Goal: Transaction & Acquisition: Purchase product/service

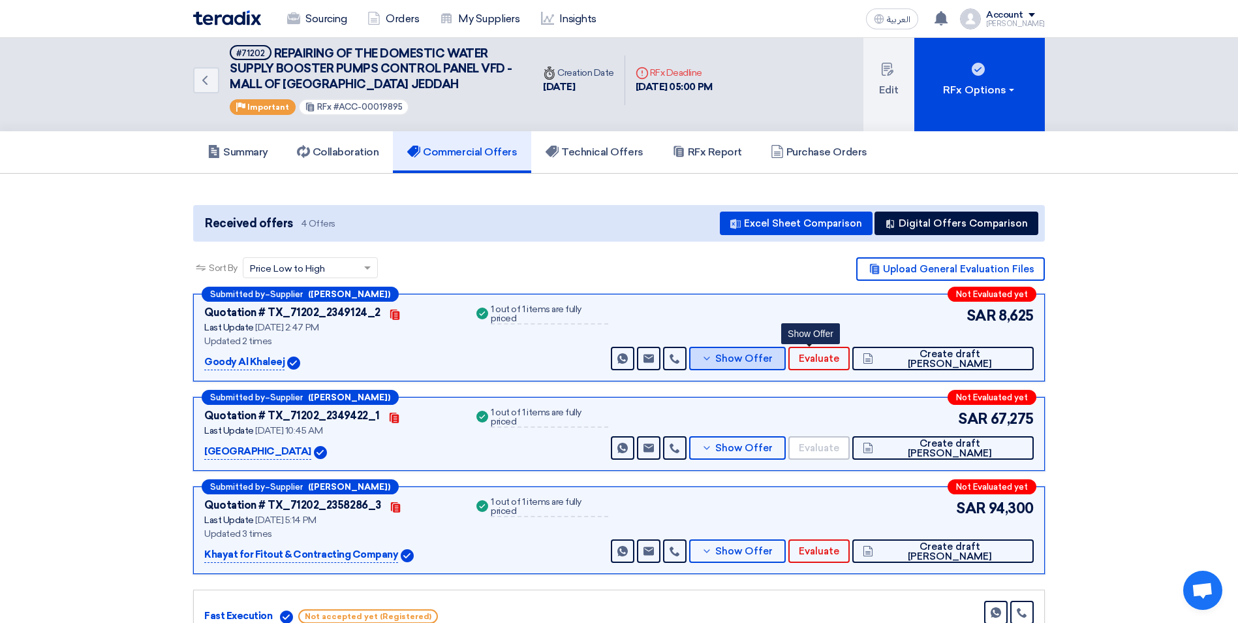
click at [786, 359] on button "Show Offer" at bounding box center [737, 359] width 97 height 24
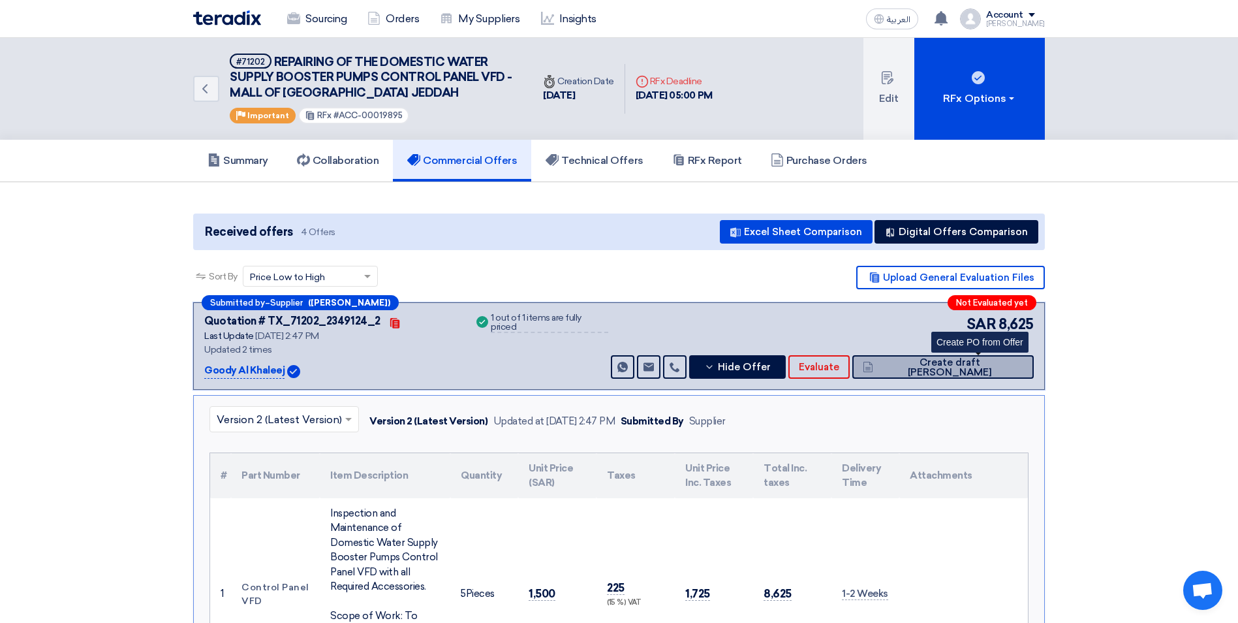
click at [960, 366] on span "Create draft [PERSON_NAME]" at bounding box center [950, 368] width 147 height 20
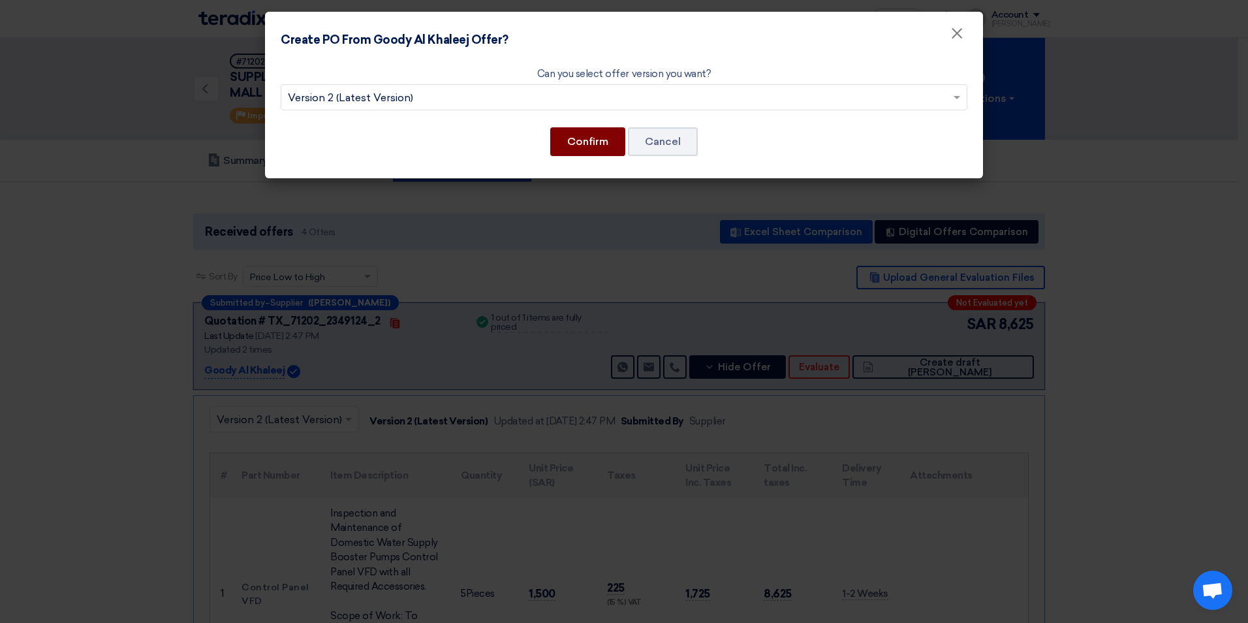
click at [589, 144] on button "Confirm" at bounding box center [587, 141] width 75 height 29
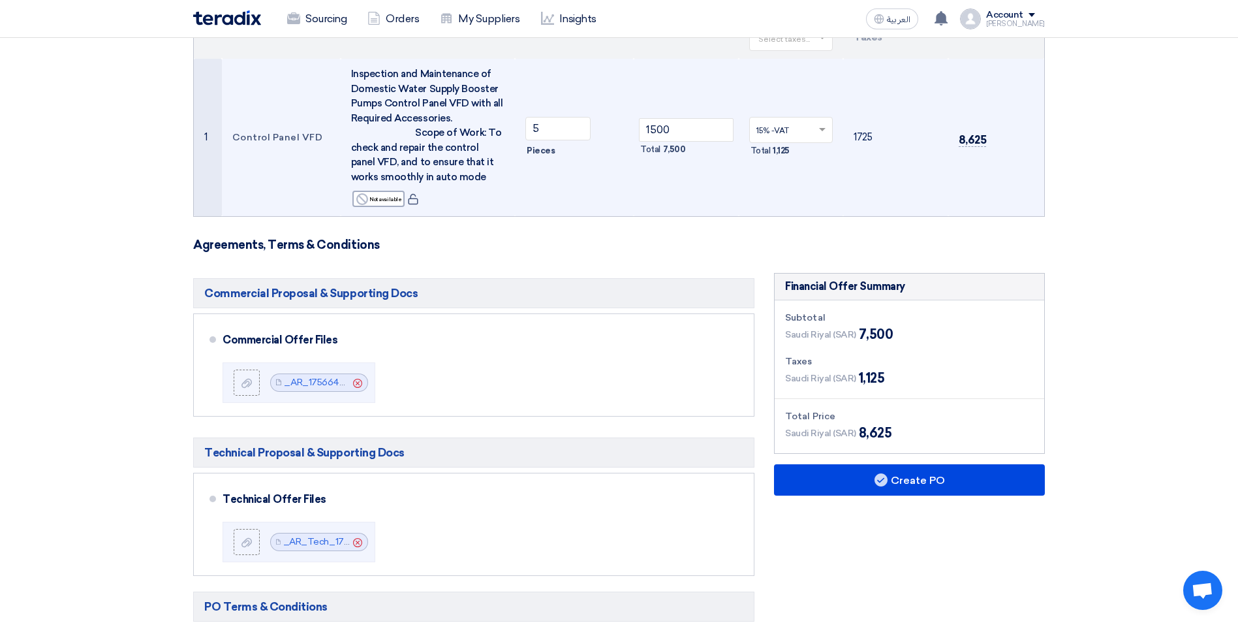
scroll to position [392, 0]
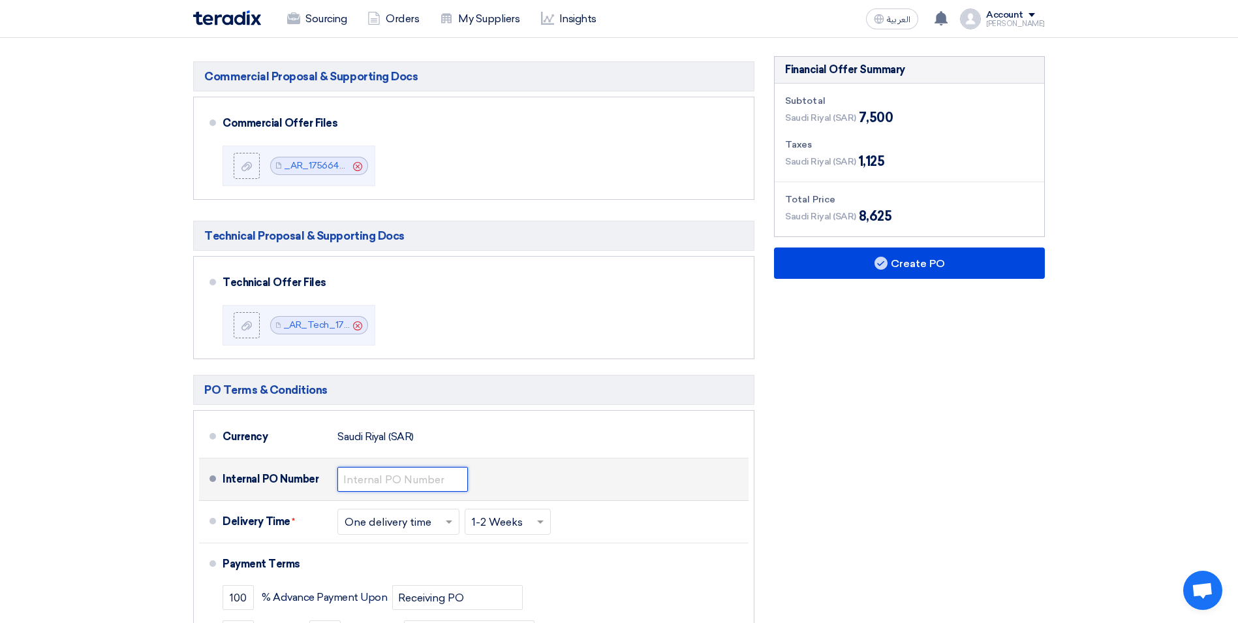
click at [364, 474] on input "text" at bounding box center [402, 479] width 131 height 25
type input "0010891"
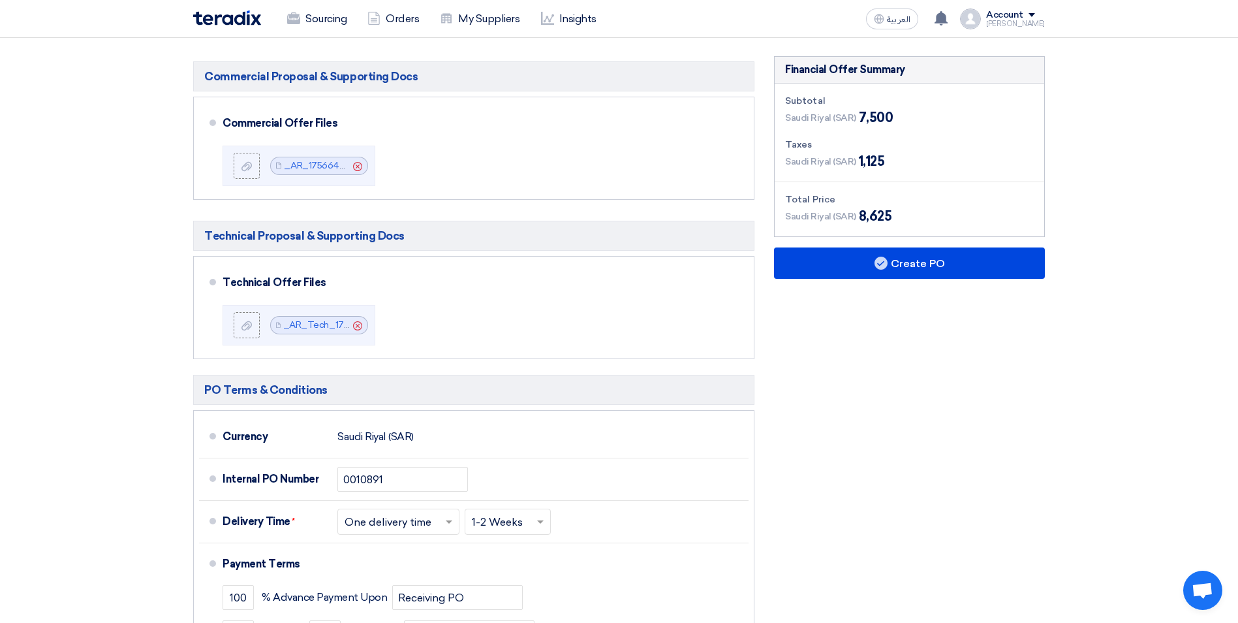
click at [823, 475] on div "Financial Offer Summary Subtotal [GEOGRAPHIC_DATA] (SAR) 7,500 Taxes" at bounding box center [909, 393] width 290 height 675
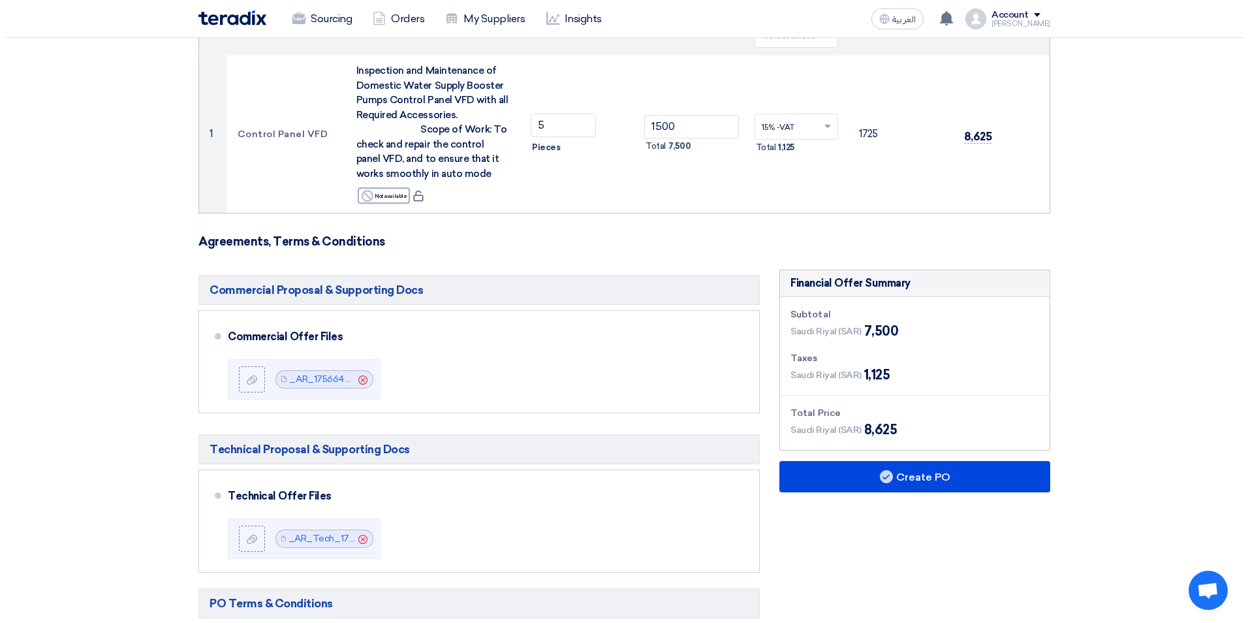
scroll to position [196, 0]
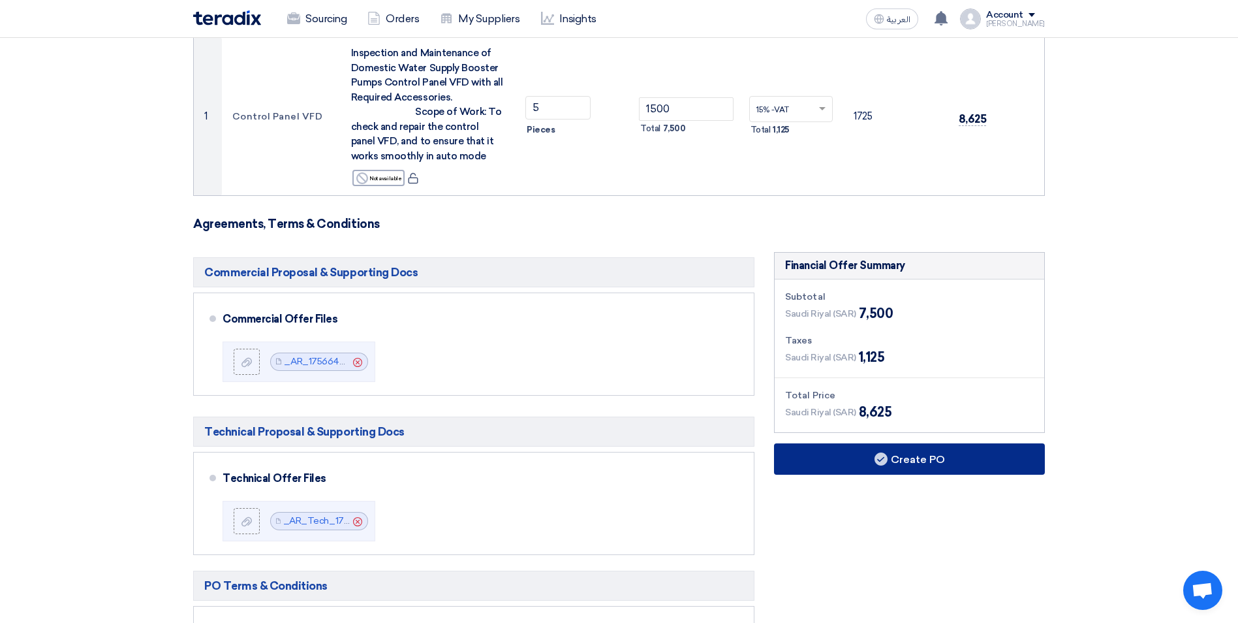
click at [908, 458] on button "Create PO" at bounding box center [909, 458] width 271 height 31
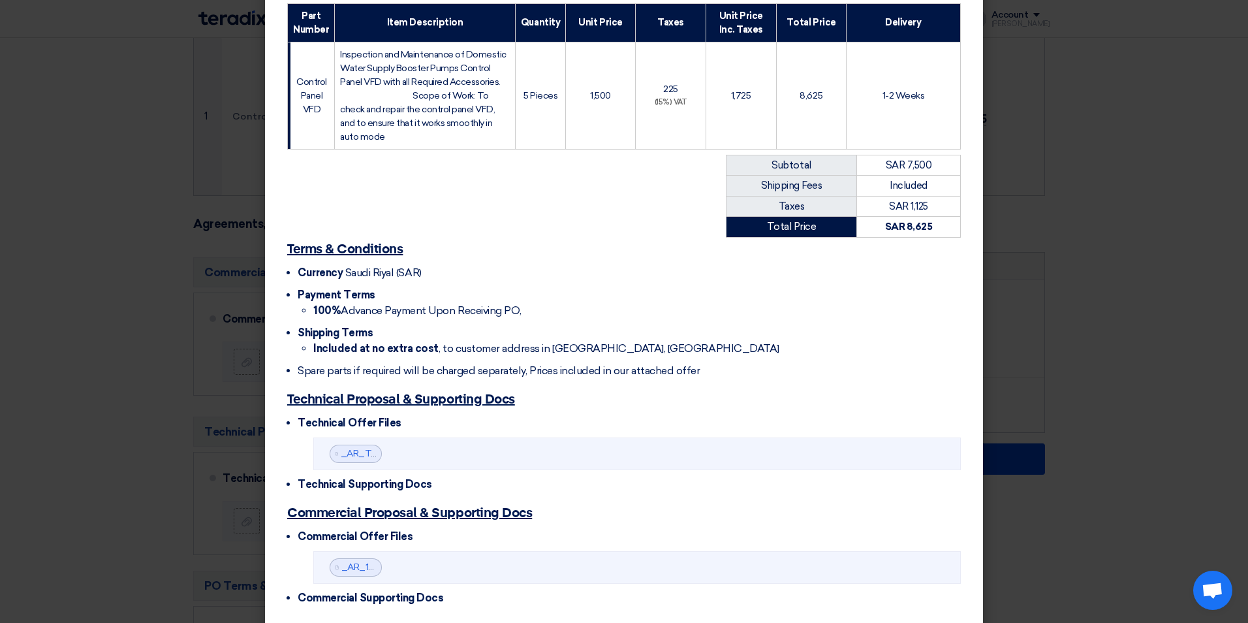
scroll to position [313, 0]
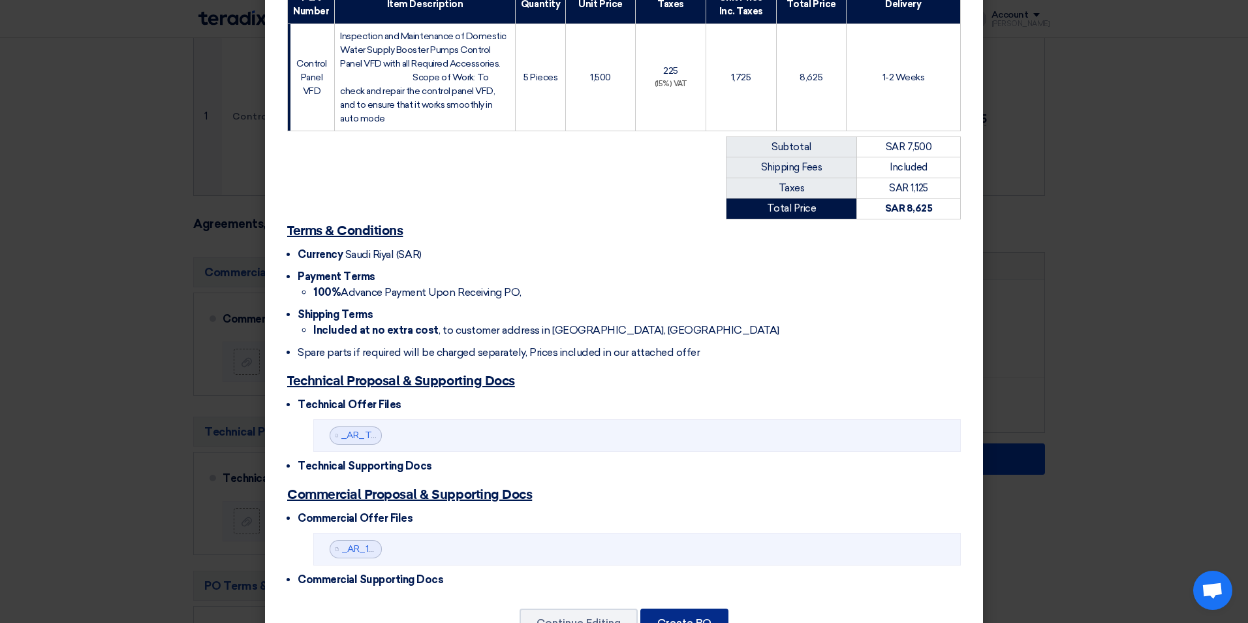
click at [693, 608] on button "Create PO" at bounding box center [684, 622] width 88 height 29
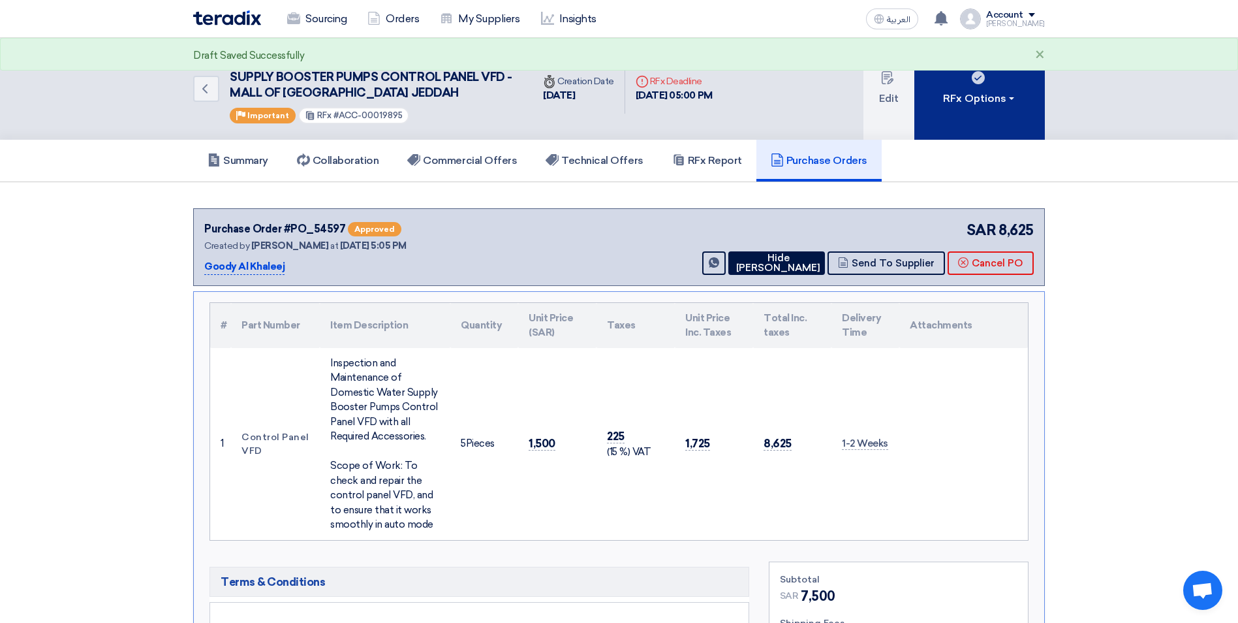
click at [967, 101] on div "RFx Options" at bounding box center [980, 99] width 74 height 16
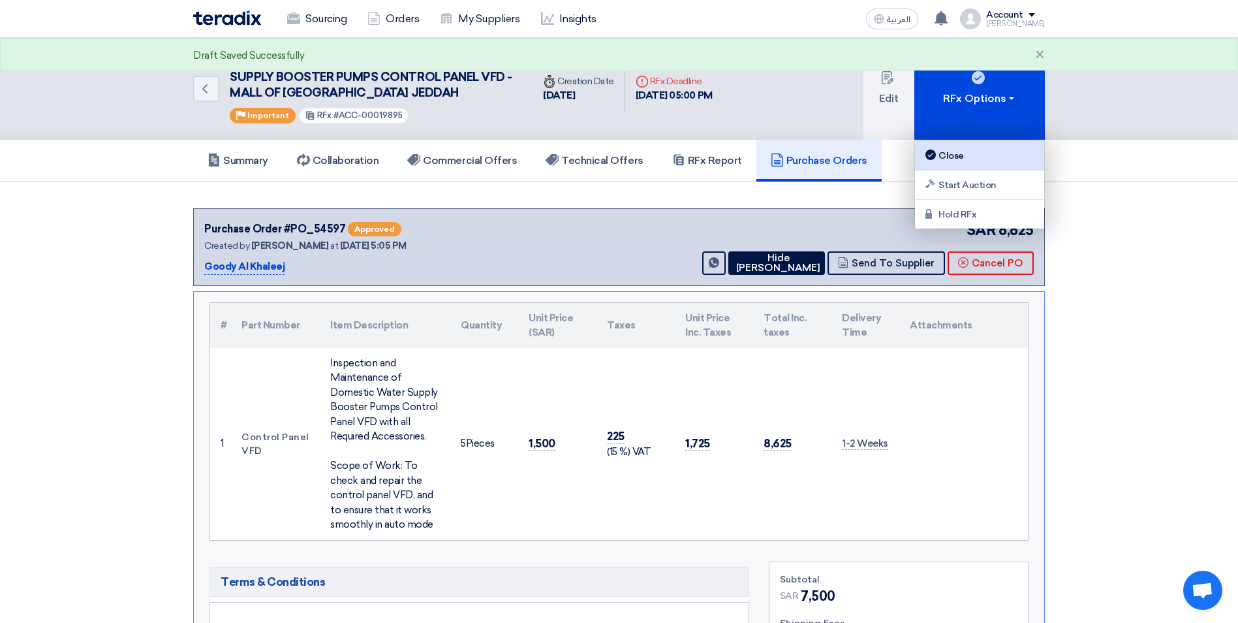
click at [964, 153] on div "Close" at bounding box center [980, 156] width 114 height 16
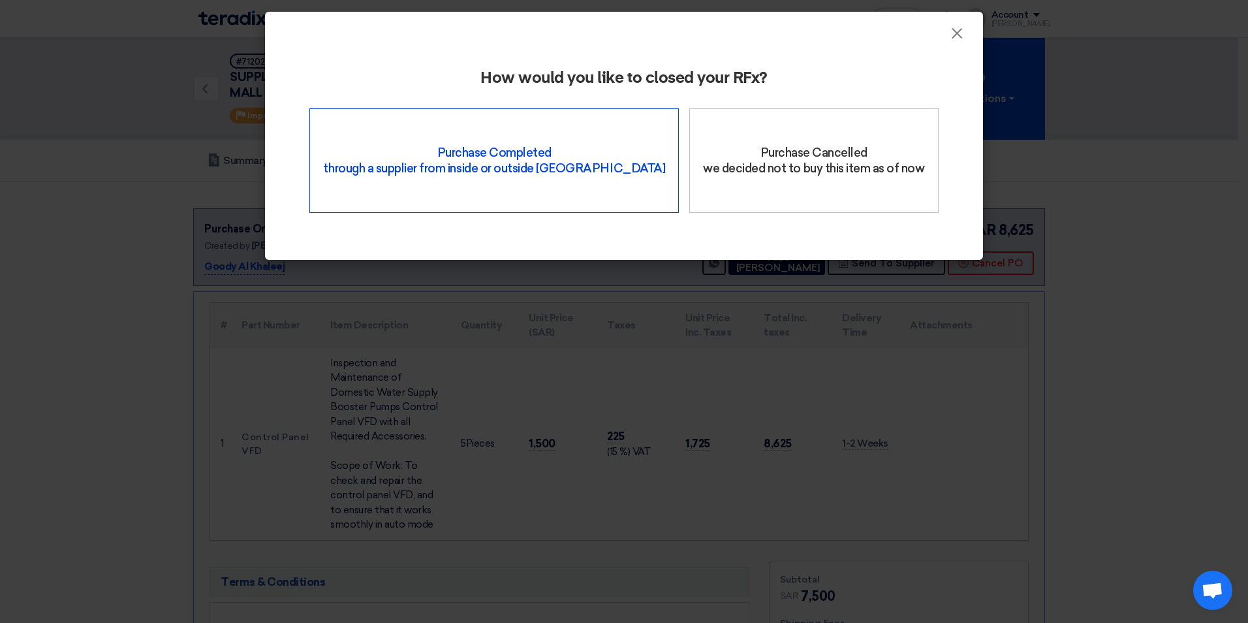
click at [466, 176] on div "Purchase Completed through a supplier from inside or outside Teradix" at bounding box center [493, 160] width 369 height 104
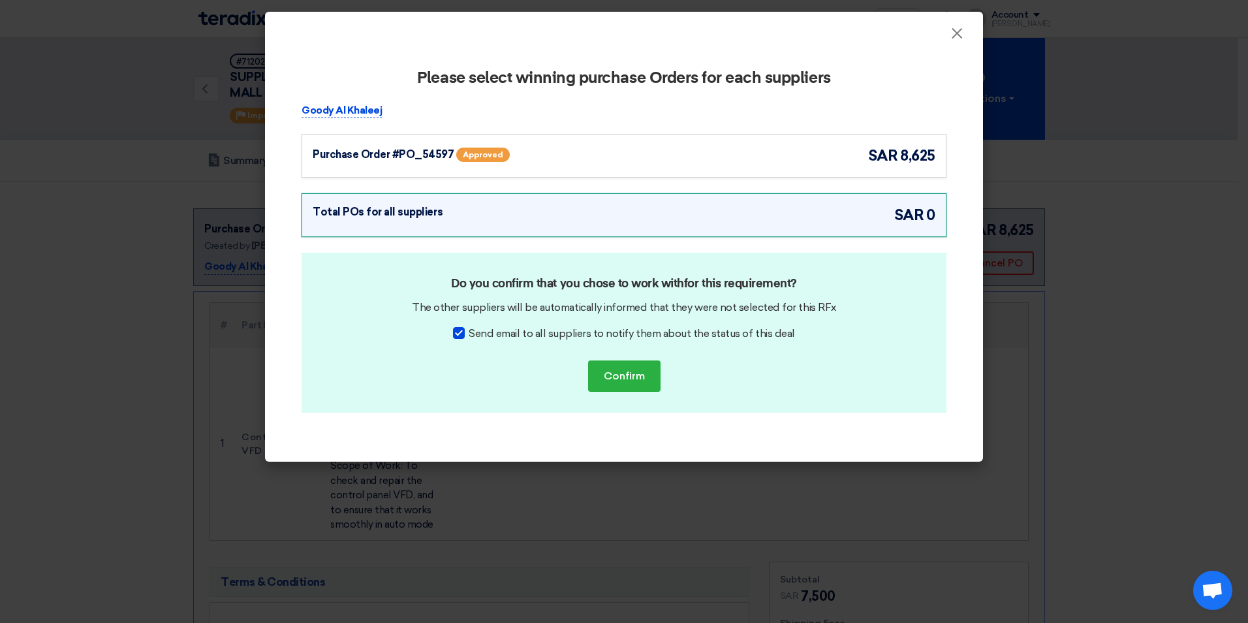
click at [737, 158] on div "Purchase Order #PO_54597 Approved sar 8,625" at bounding box center [624, 156] width 623 height 22
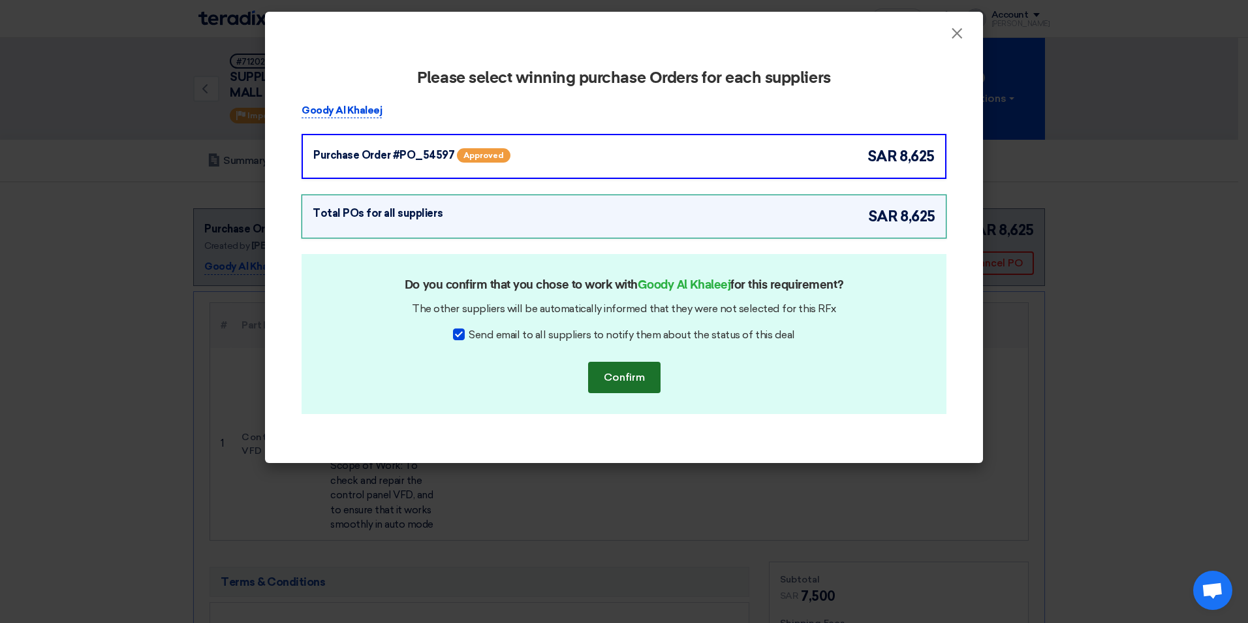
click at [624, 384] on button "Confirm" at bounding box center [624, 377] width 72 height 31
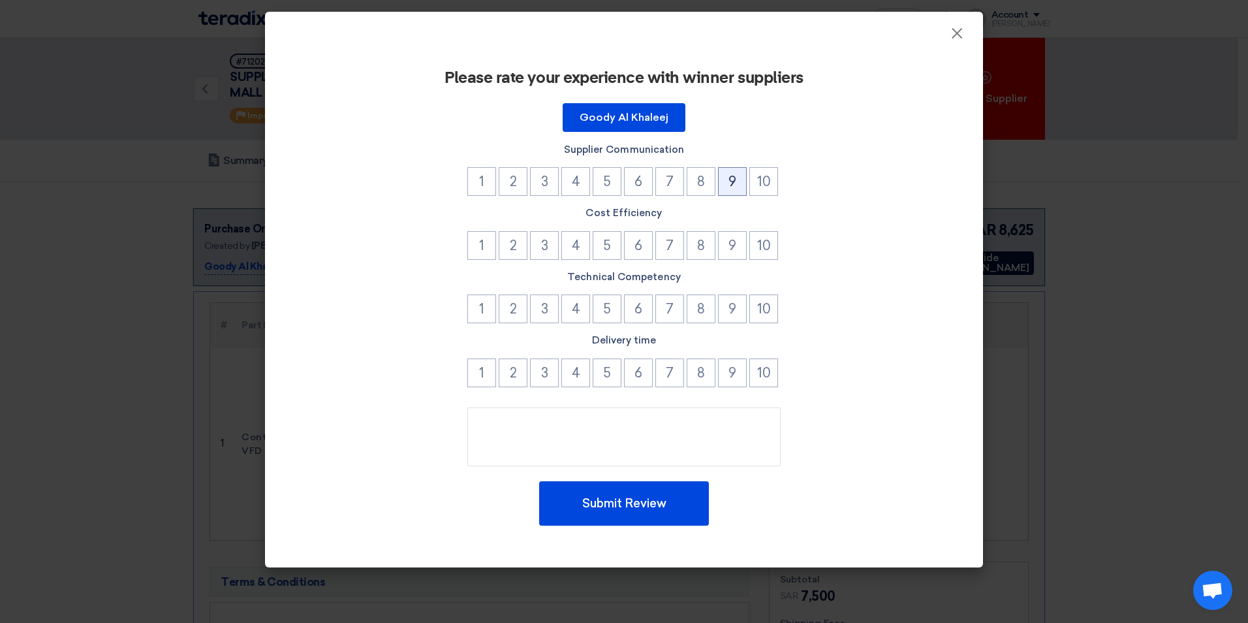
click at [735, 183] on button "9" at bounding box center [732, 181] width 29 height 29
click at [731, 253] on button "9" at bounding box center [732, 245] width 29 height 29
click at [731, 309] on button "9" at bounding box center [732, 308] width 29 height 29
click at [736, 371] on button "9" at bounding box center [732, 372] width 29 height 29
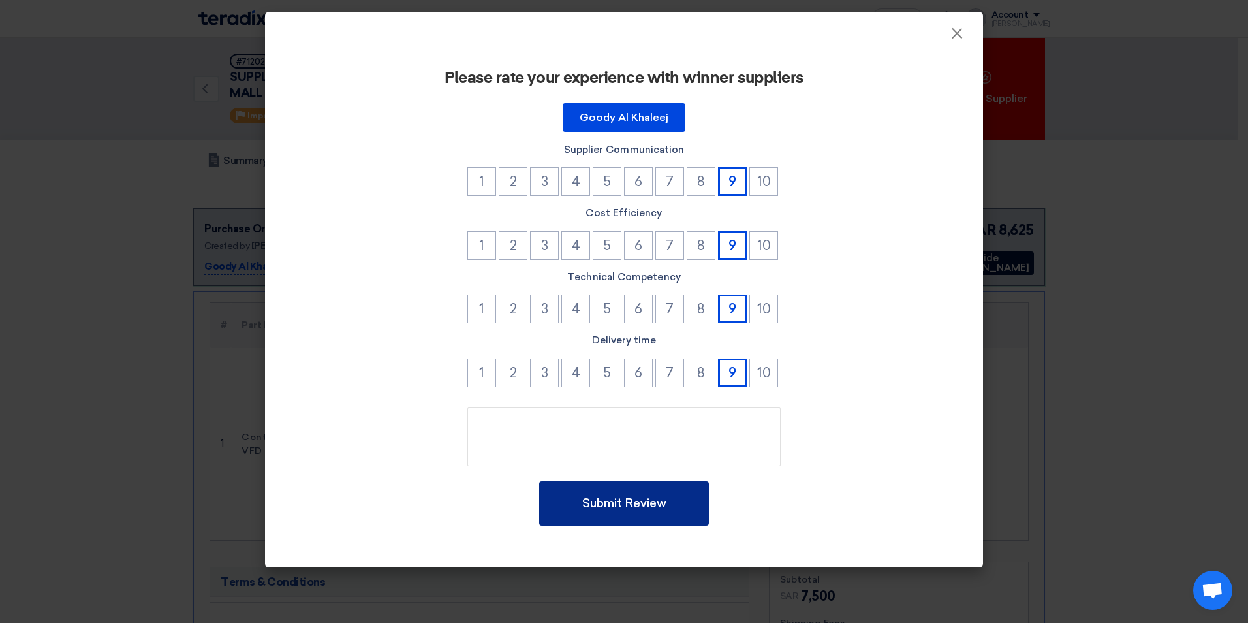
click at [680, 484] on button "Submit Review" at bounding box center [624, 503] width 170 height 44
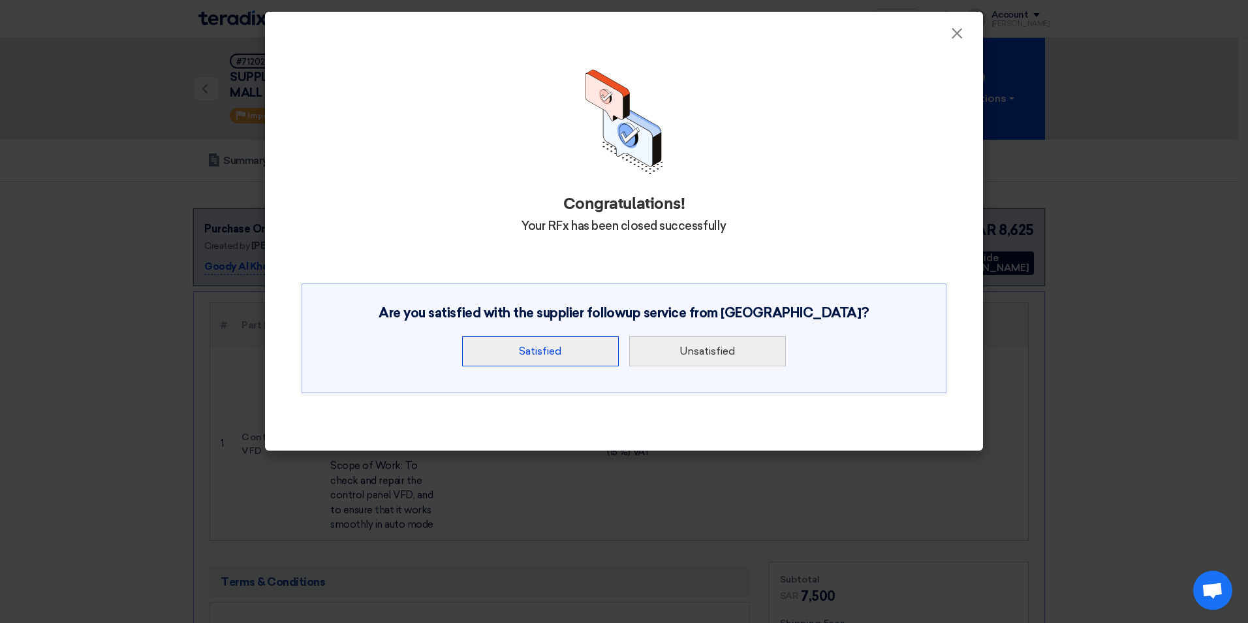
click at [560, 354] on button "Satisfied" at bounding box center [540, 351] width 157 height 30
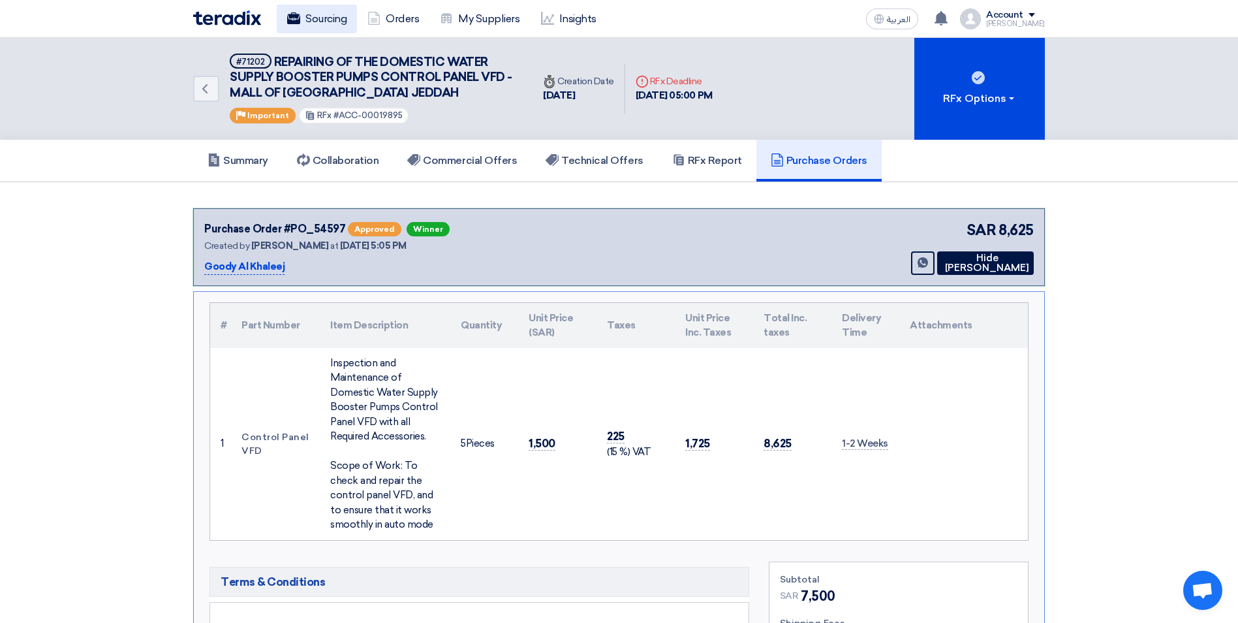
click at [313, 15] on link "Sourcing" at bounding box center [317, 19] width 80 height 29
